Goal: Task Accomplishment & Management: Use online tool/utility

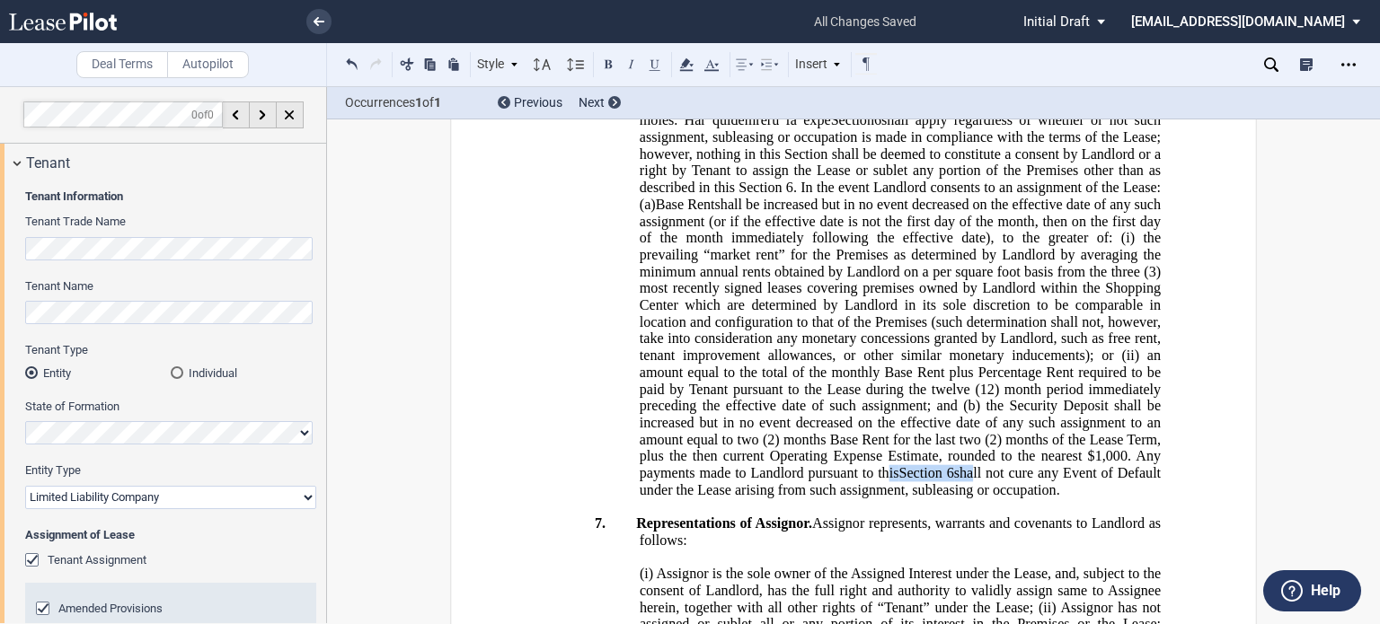
scroll to position [2239, 0]
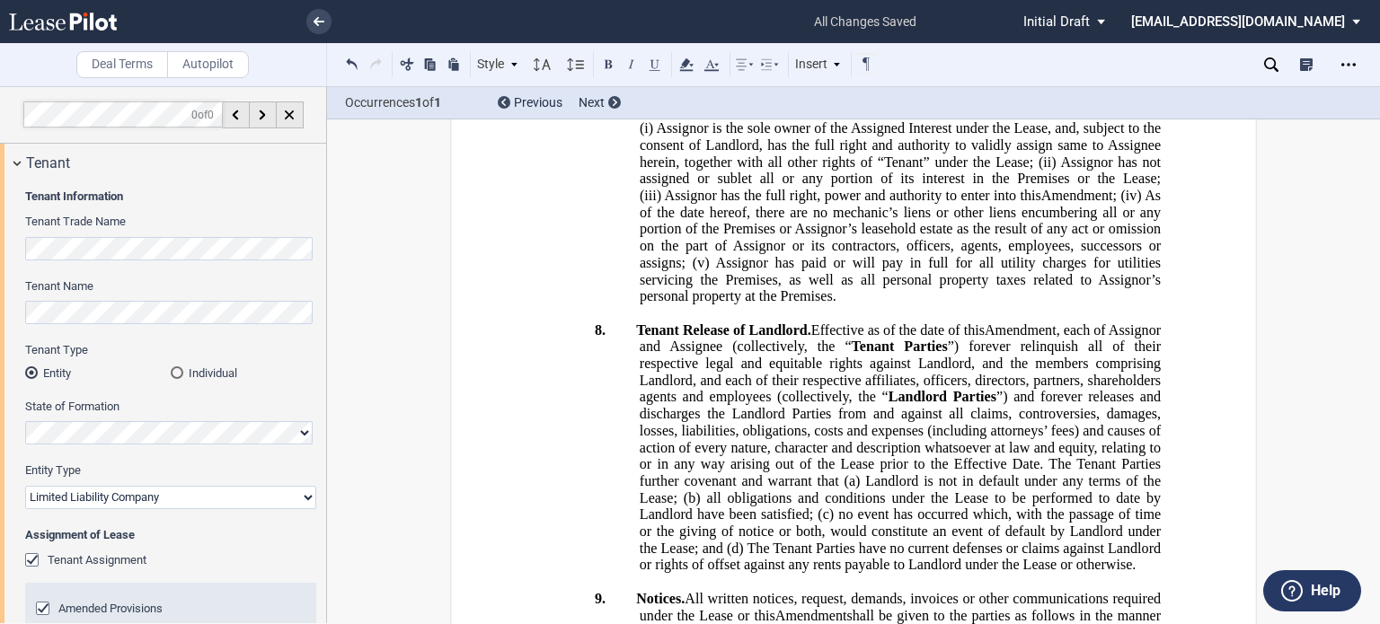
scroll to position [2656, 0]
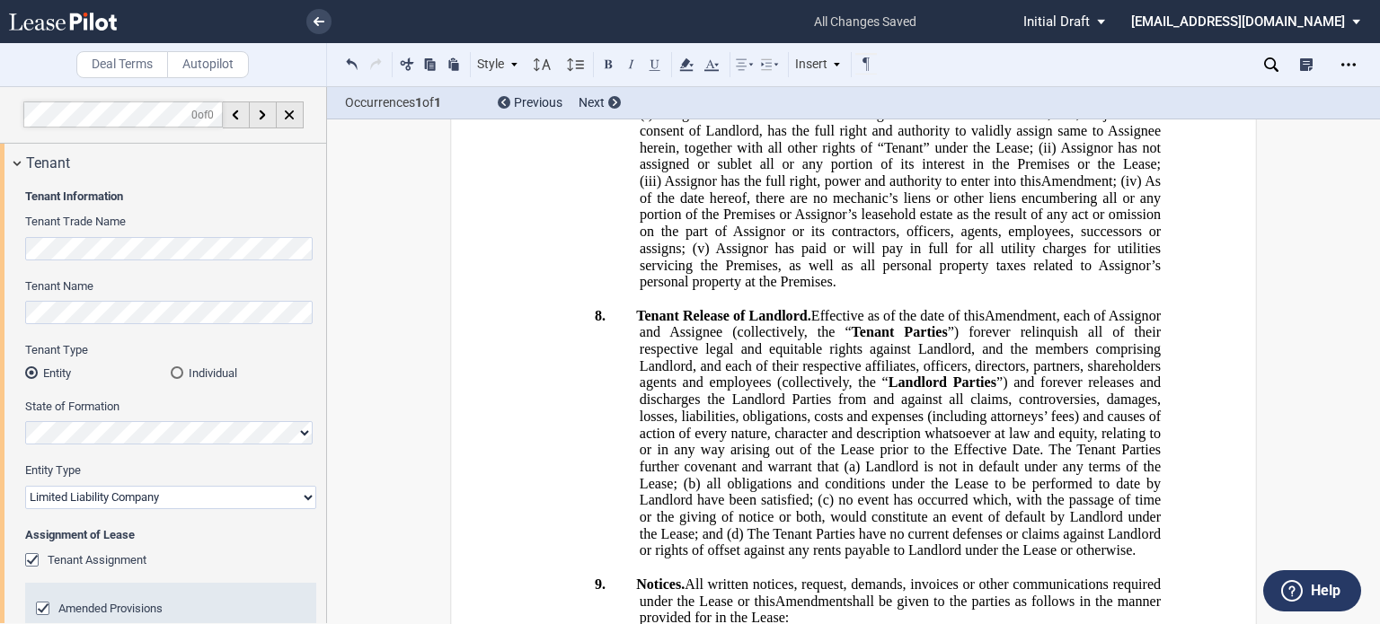
click at [1272, 60] on icon at bounding box center [1271, 64] width 14 height 14
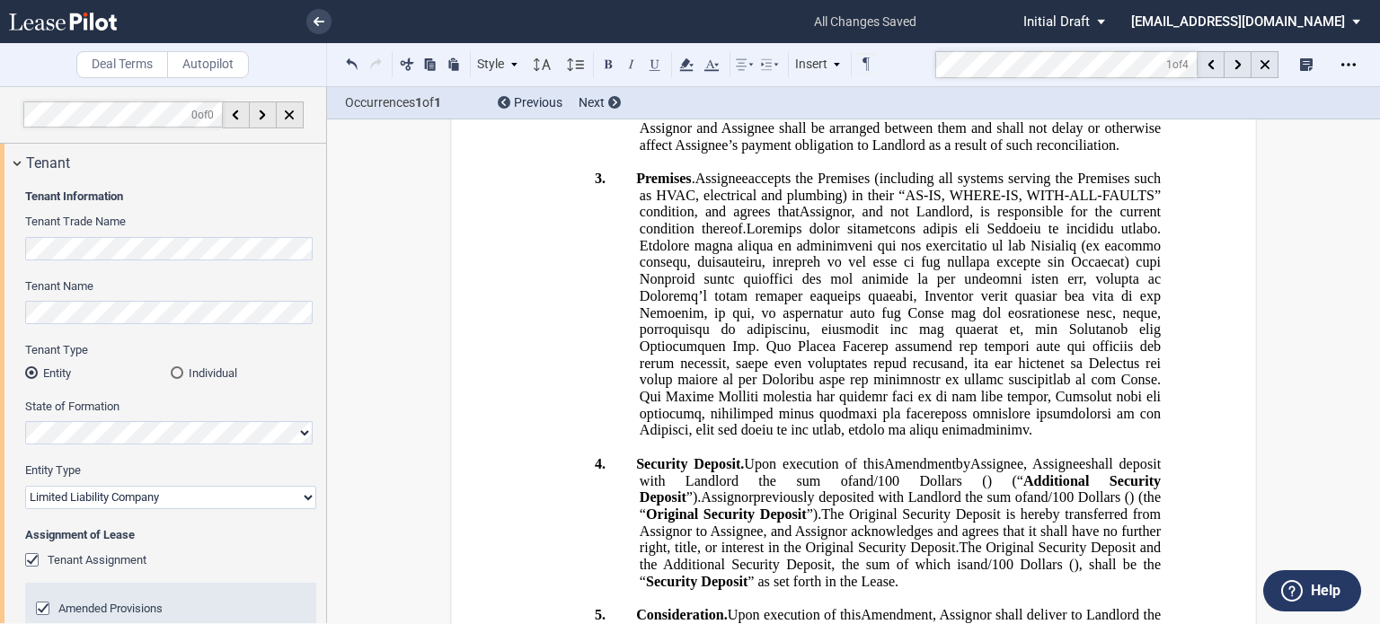
scroll to position [1227, 0]
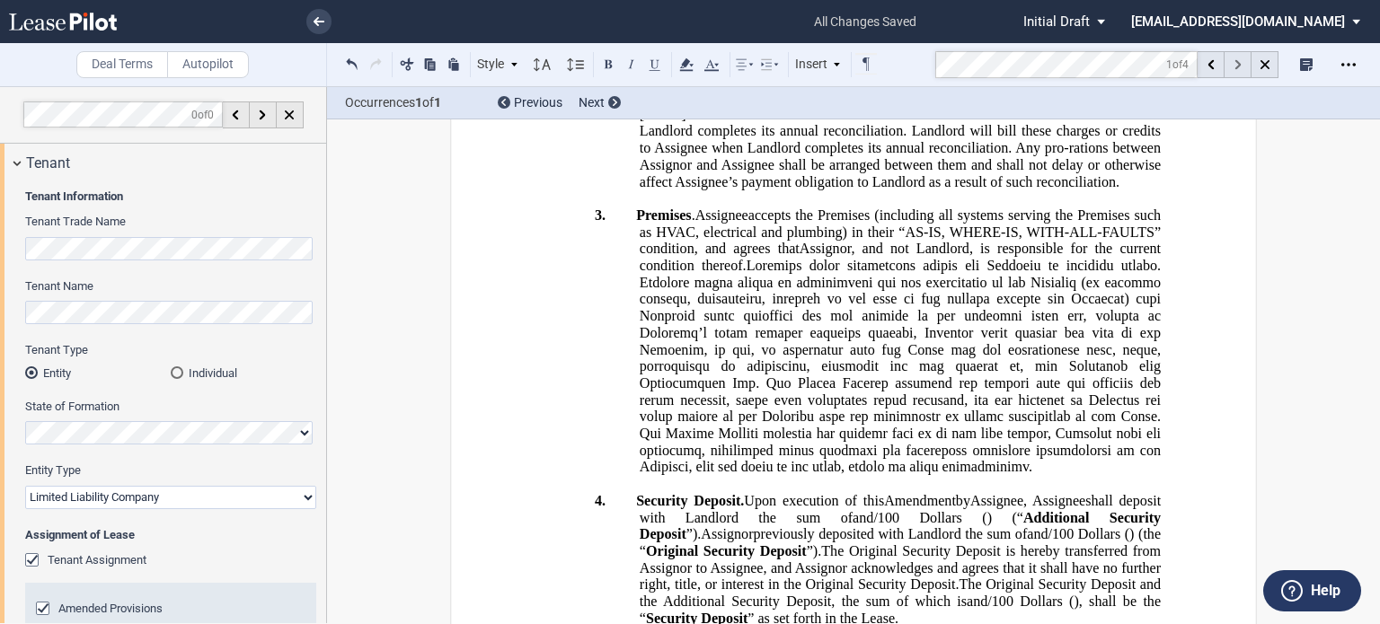
click at [1236, 68] on use at bounding box center [1237, 65] width 6 height 10
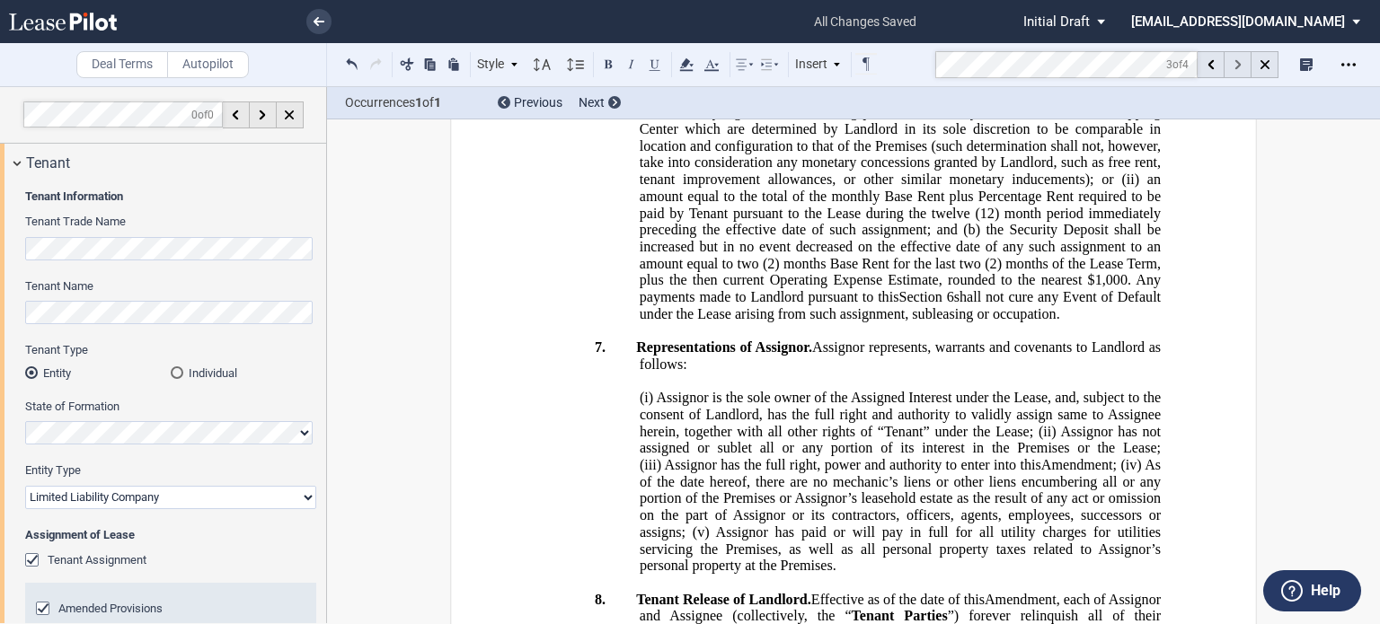
click at [1236, 68] on use at bounding box center [1237, 65] width 6 height 10
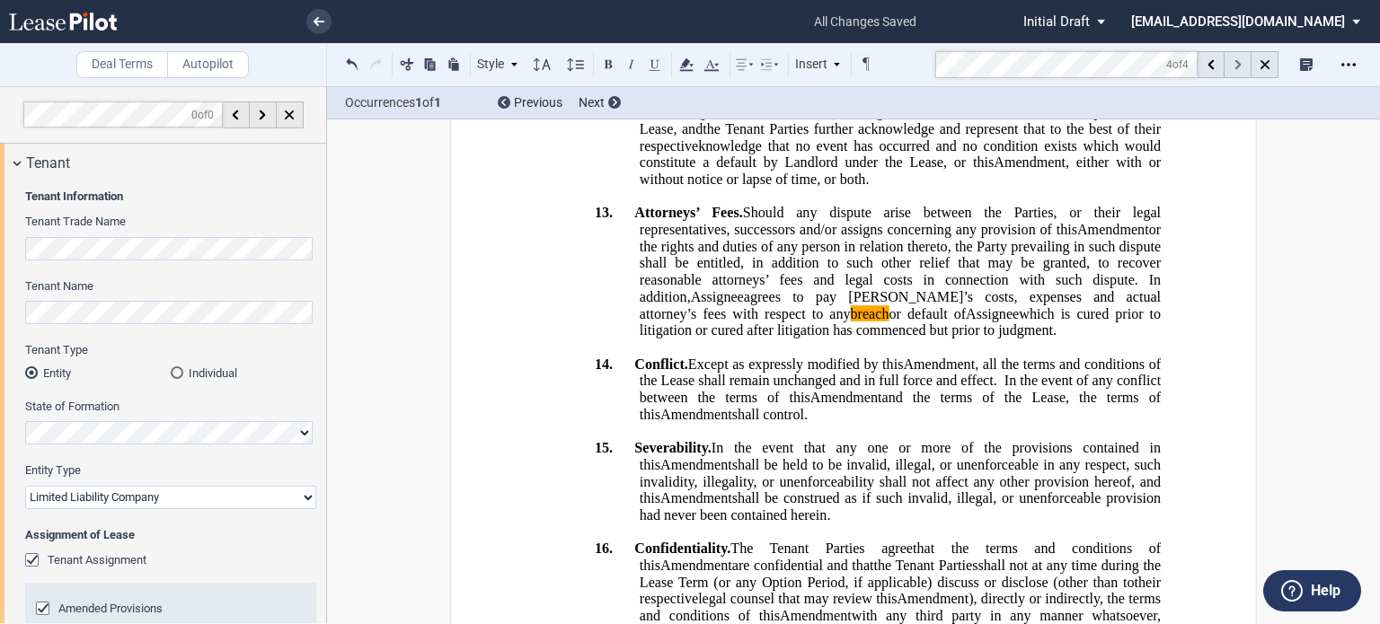
scroll to position [4591, 0]
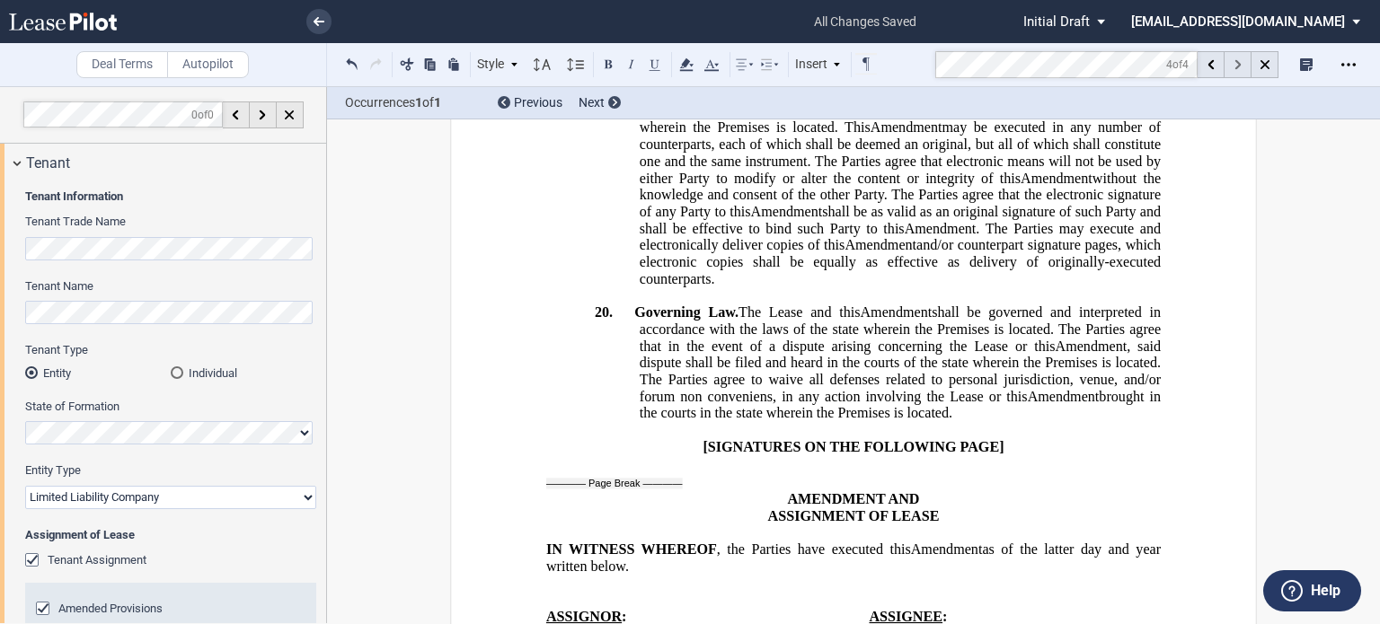
click at [1236, 68] on use at bounding box center [1237, 65] width 6 height 10
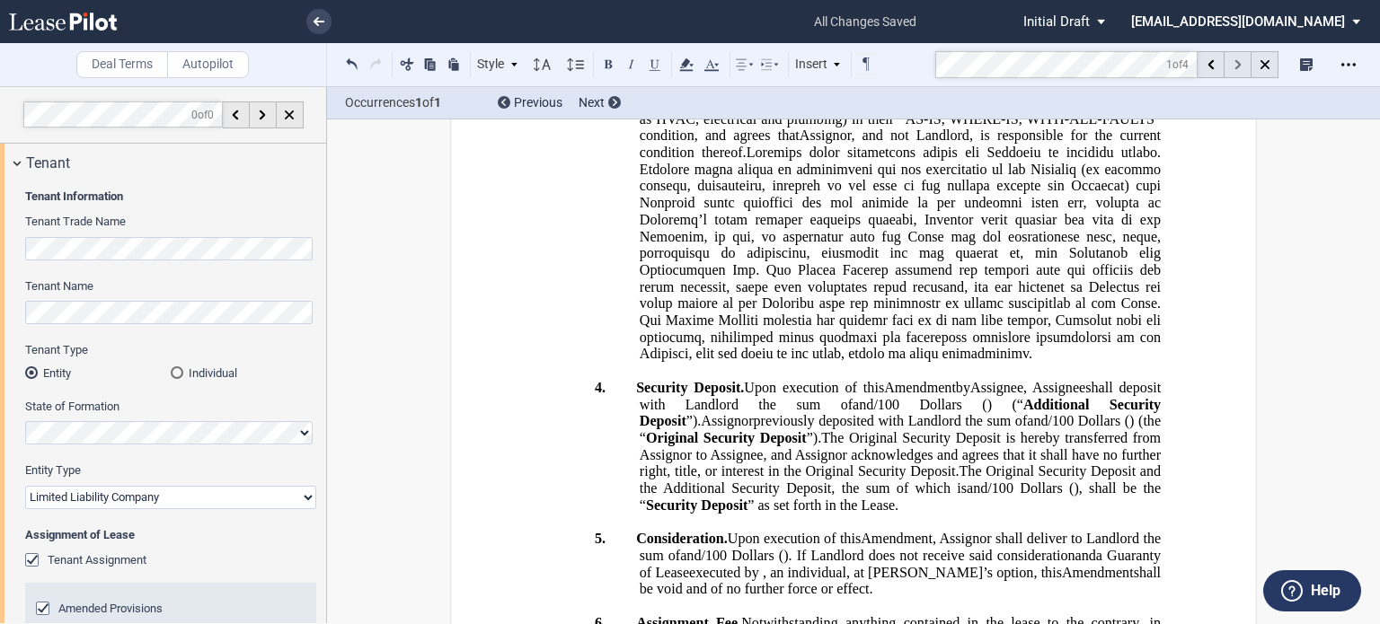
scroll to position [1227, 0]
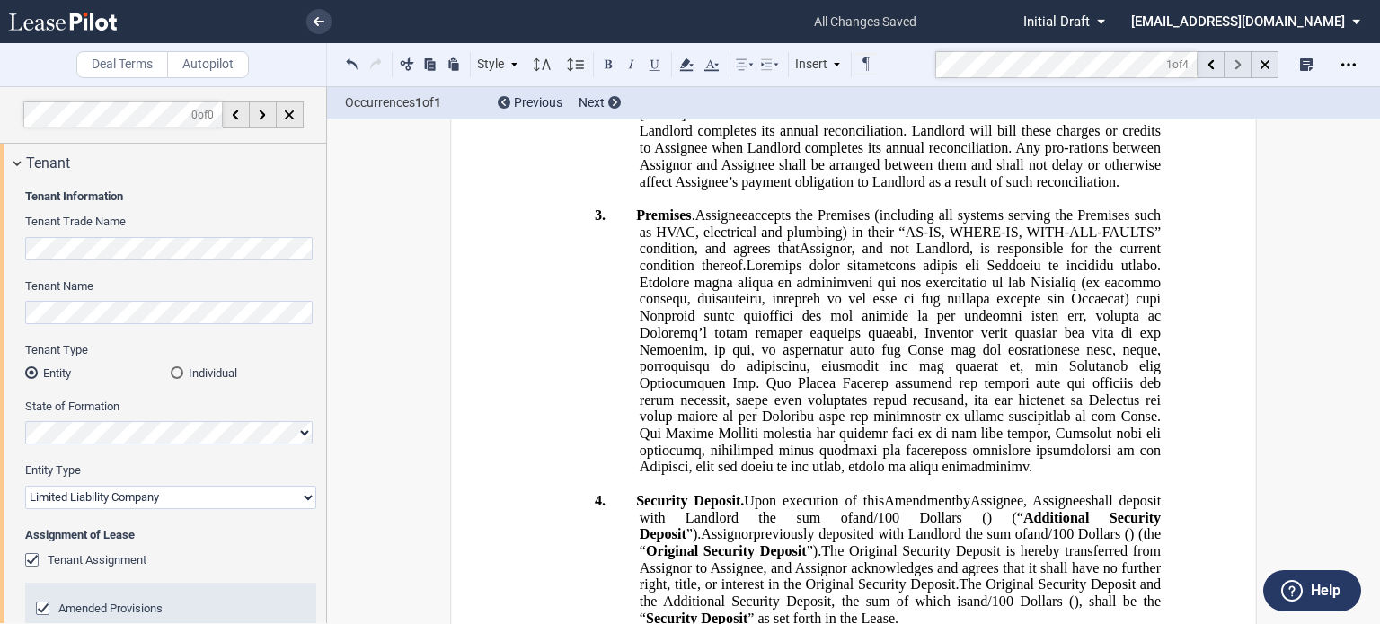
click at [1236, 68] on use at bounding box center [1237, 65] width 6 height 10
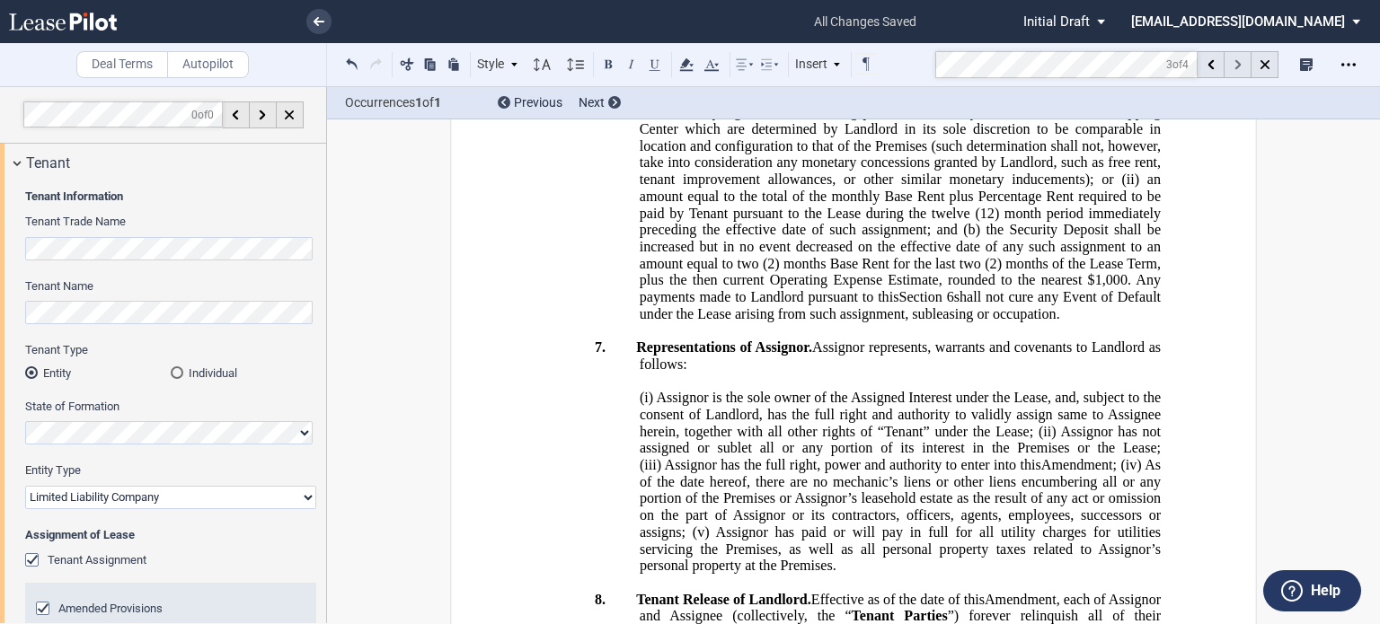
click at [1236, 68] on use at bounding box center [1237, 65] width 6 height 10
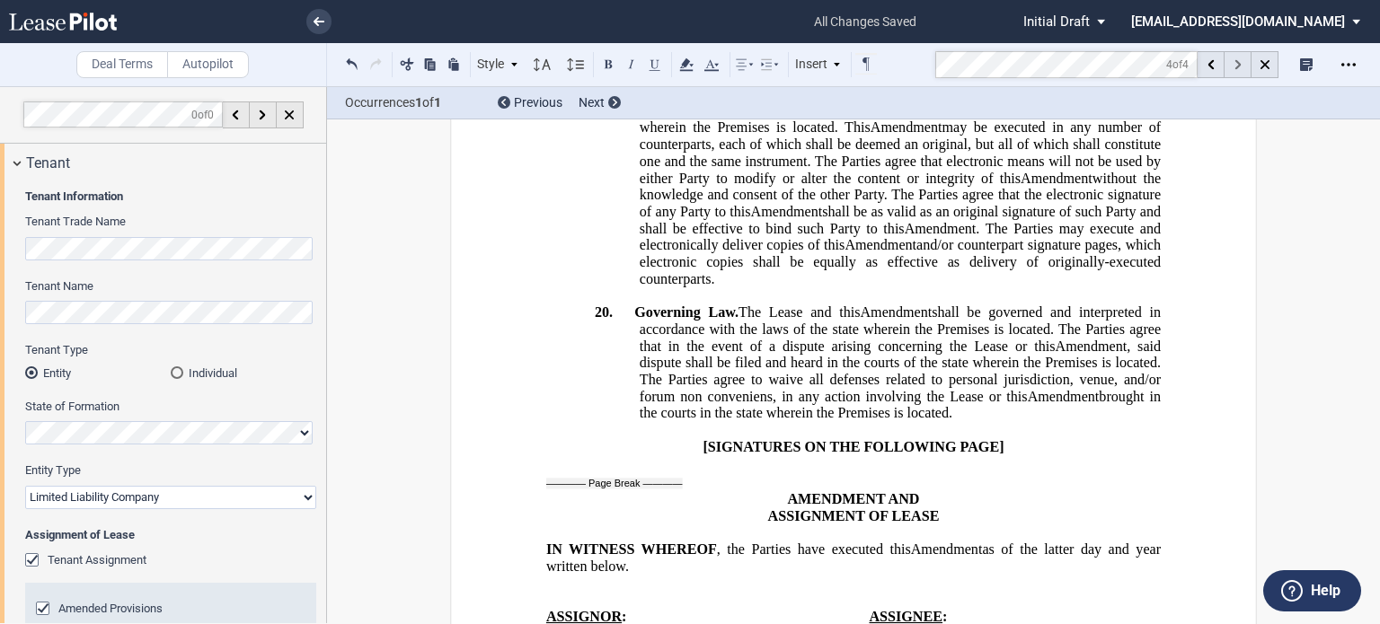
click at [1236, 68] on use at bounding box center [1237, 65] width 6 height 10
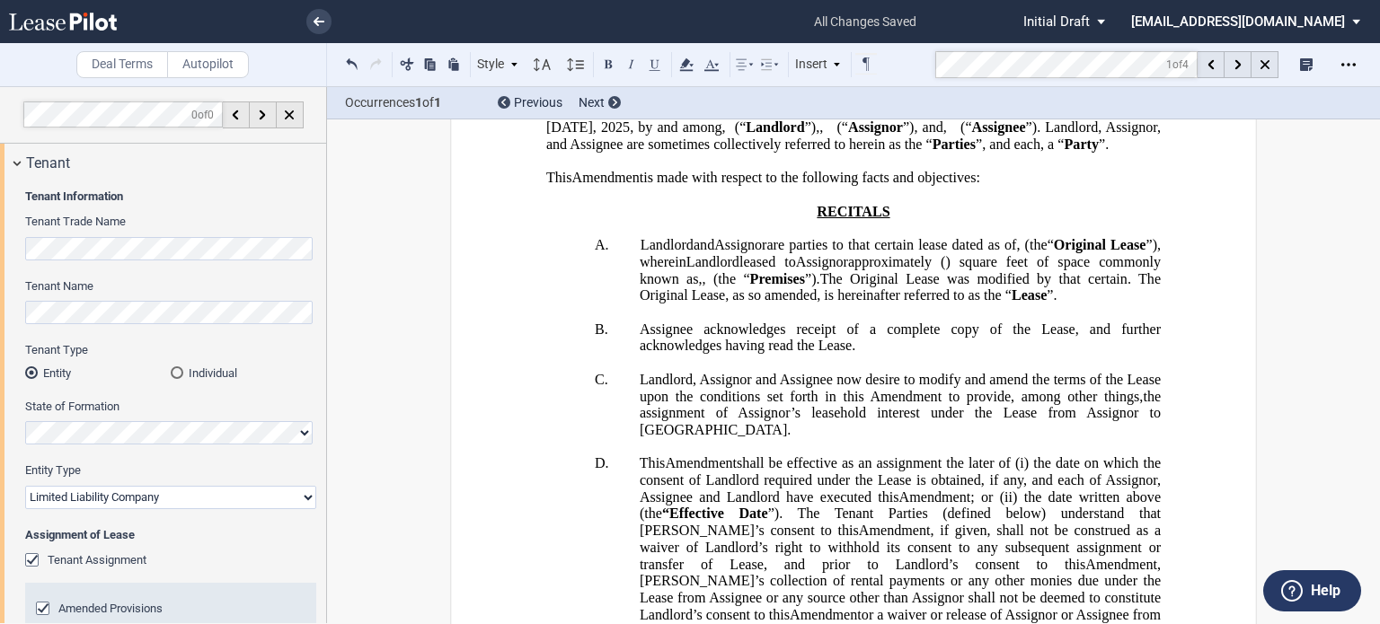
scroll to position [0, 0]
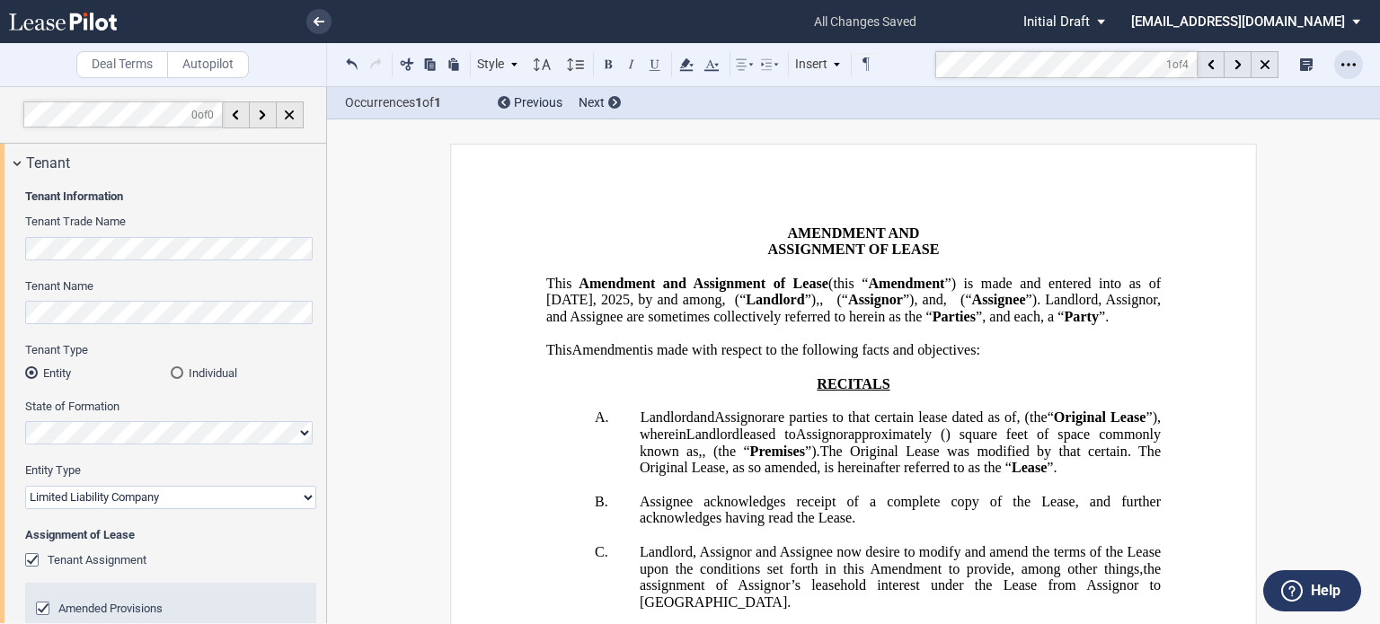
click at [1344, 64] on icon "Open Lease options menu" at bounding box center [1348, 64] width 14 height 14
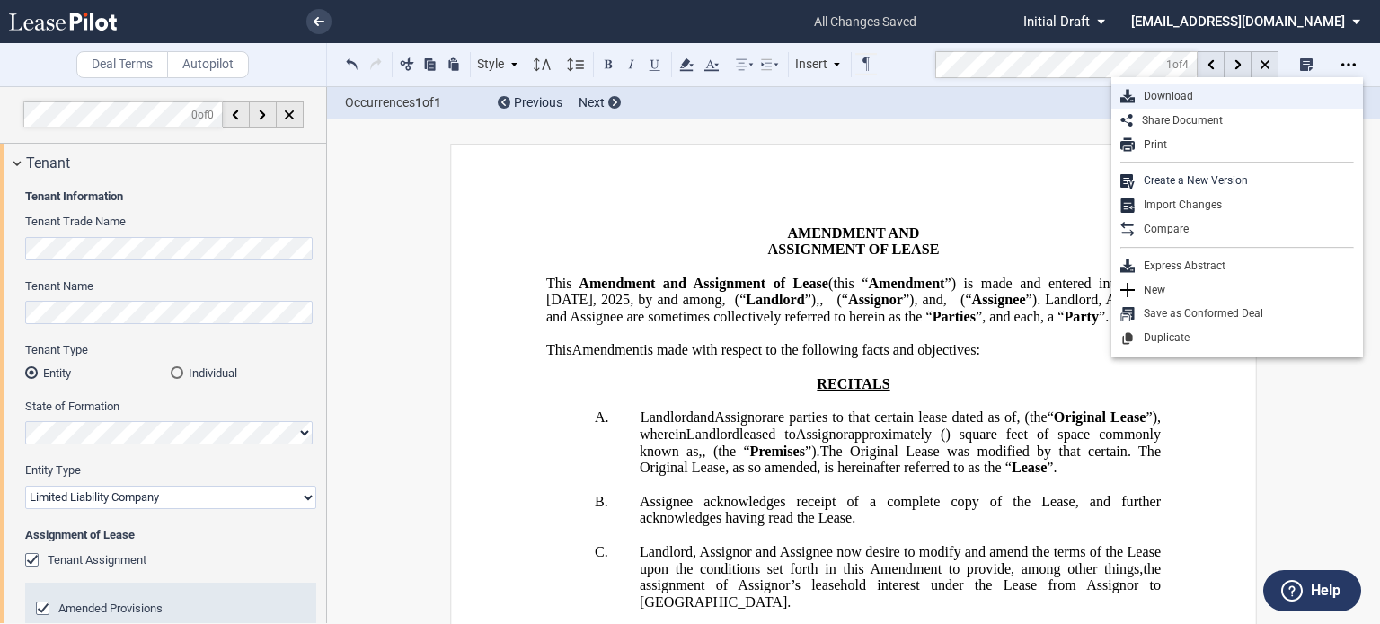
click at [1171, 99] on div "Download" at bounding box center [1244, 96] width 219 height 15
